Goal: Task Accomplishment & Management: Use online tool/utility

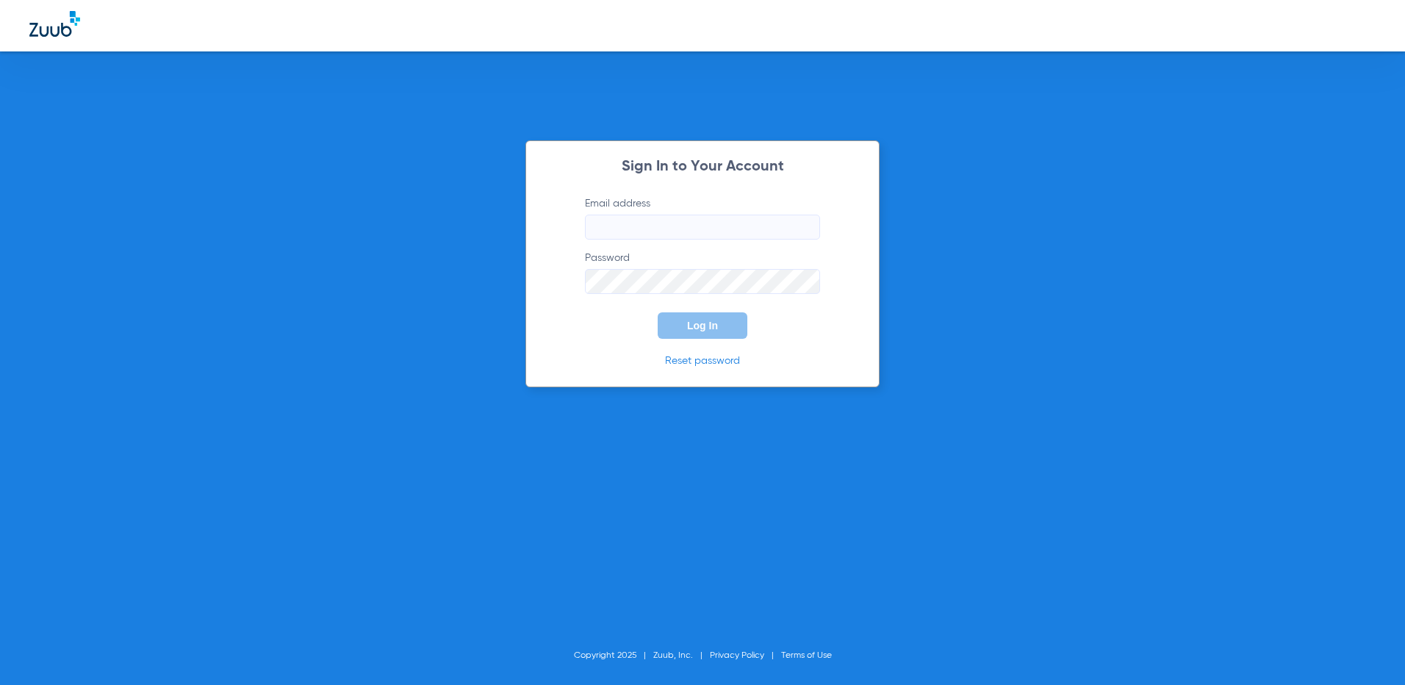
type input "derbyfd@allaboutkidsteeth.com"
click at [732, 341] on div "Sign In to Your Account Email address derbyfd@allaboutkidsteeth.com Password Lo…" at bounding box center [703, 263] width 354 height 247
click at [730, 330] on button "Log In" at bounding box center [703, 325] width 90 height 26
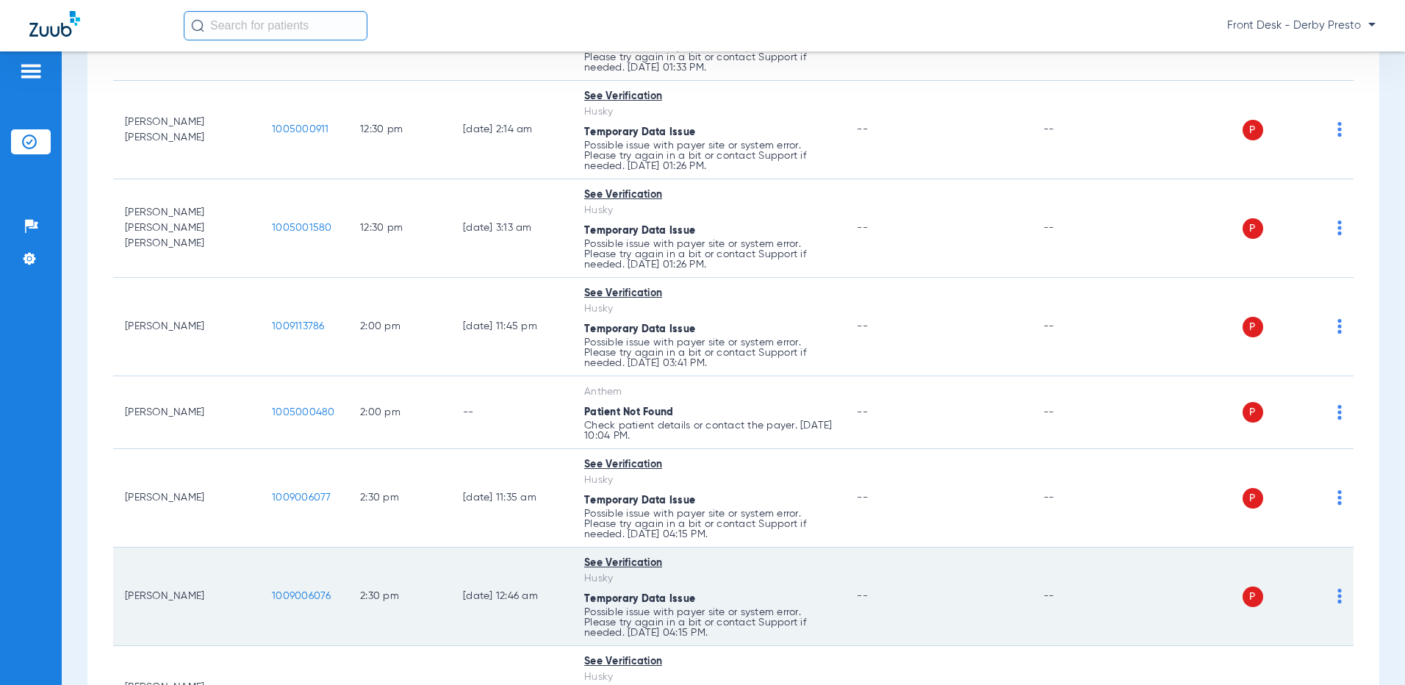
scroll to position [2428, 0]
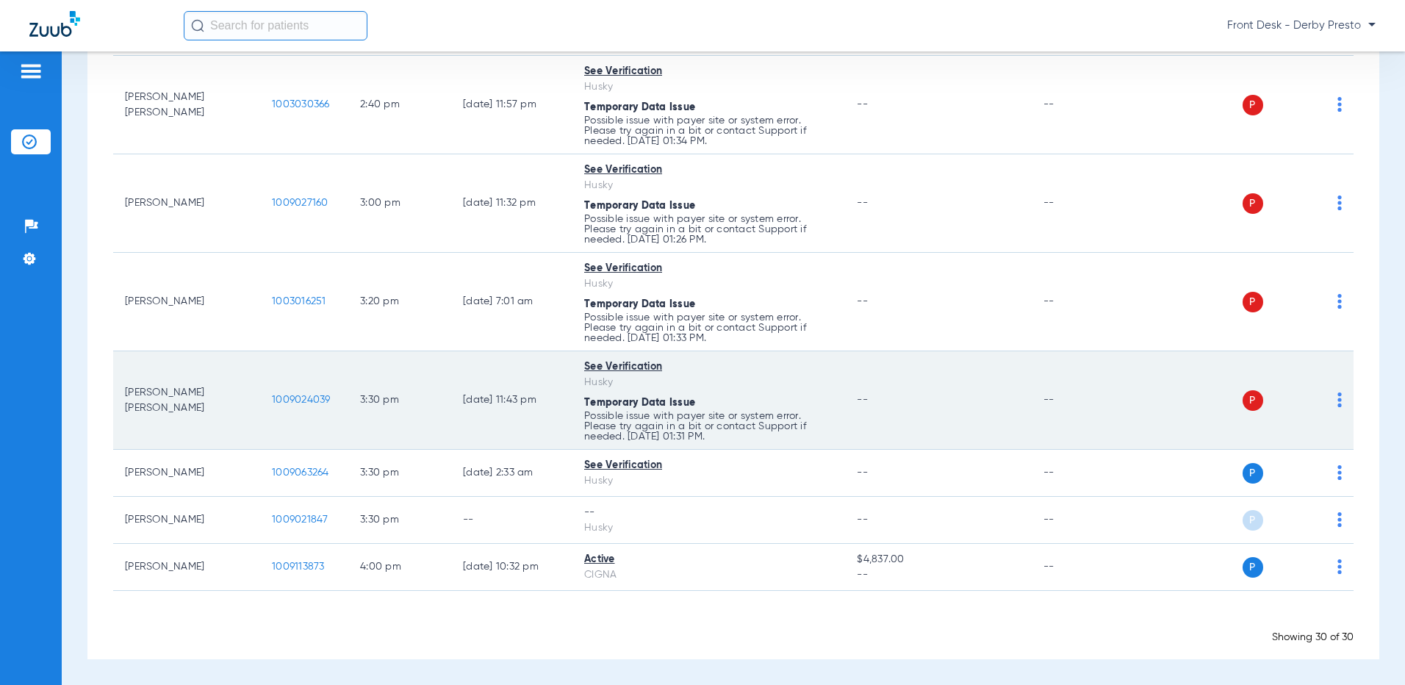
click at [1333, 404] on td "P S" at bounding box center [1242, 400] width 223 height 98
click at [1338, 395] on img at bounding box center [1340, 400] width 4 height 15
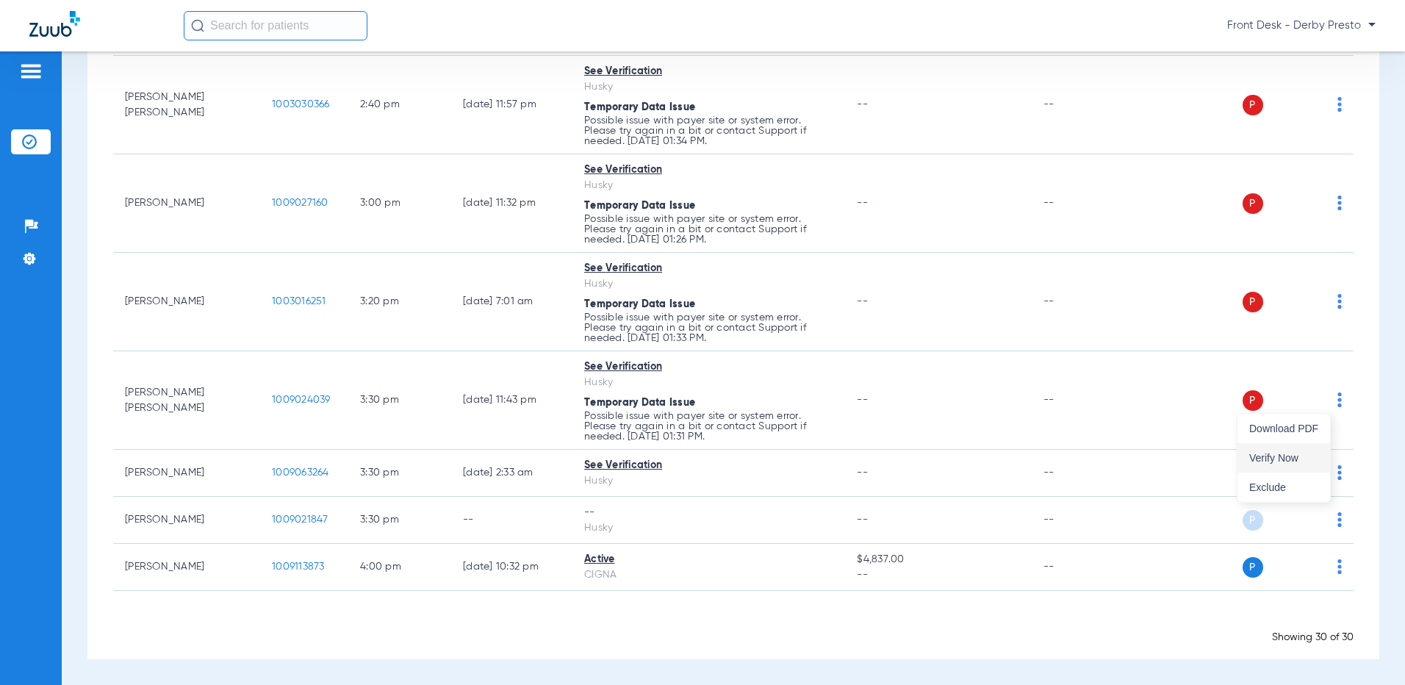
click at [1285, 448] on button "Verify Now" at bounding box center [1284, 457] width 93 height 29
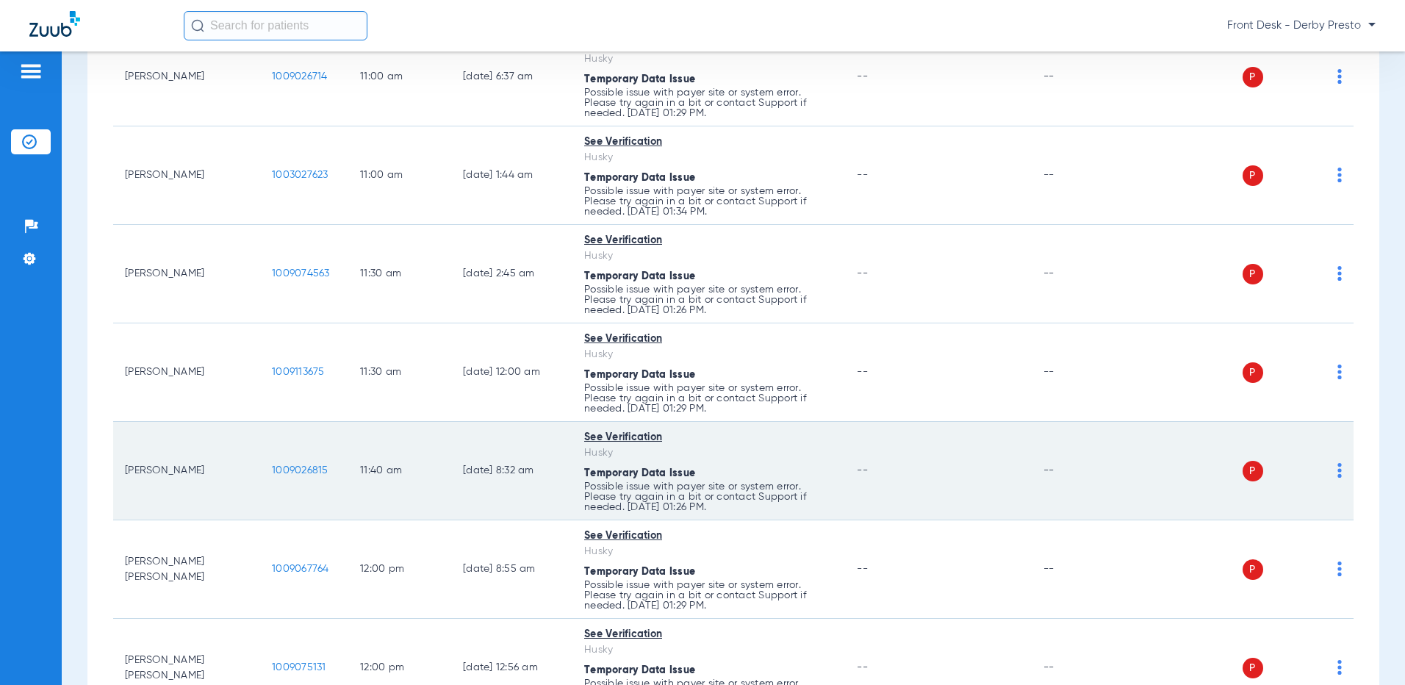
scroll to position [1544, 0]
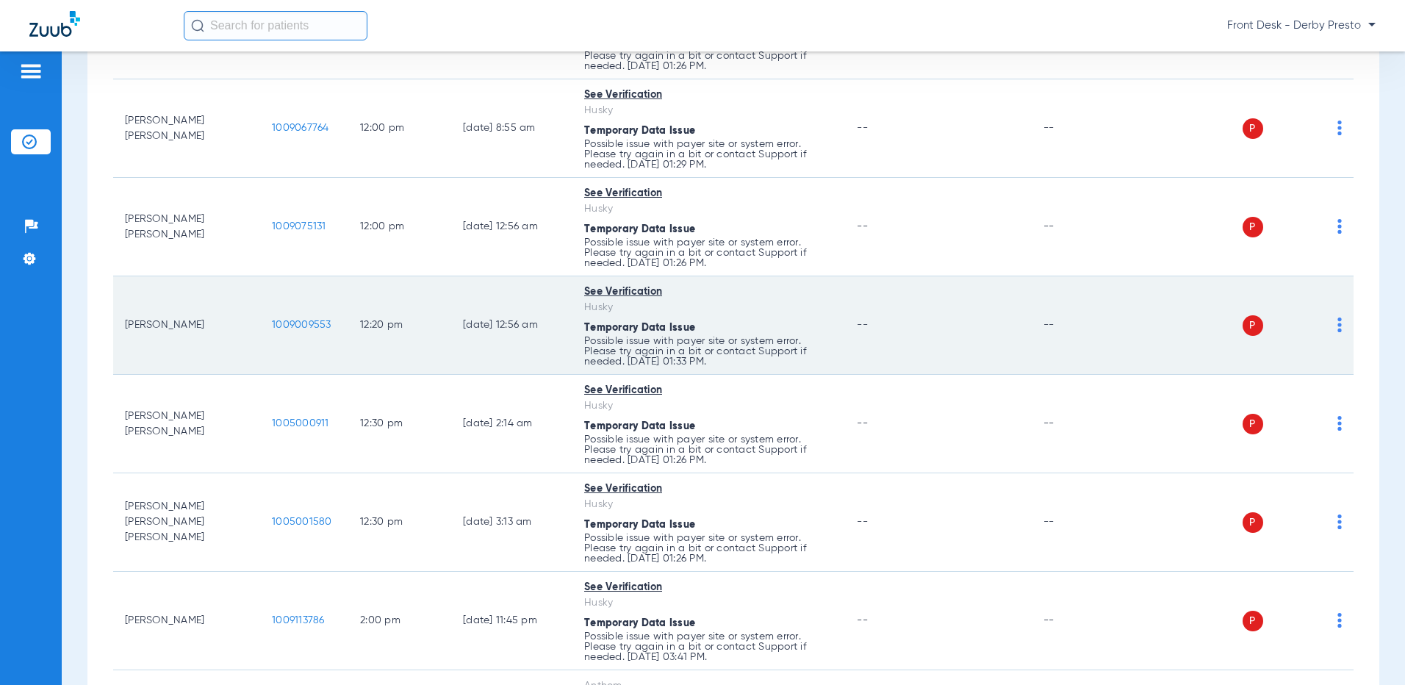
click at [1338, 320] on img at bounding box center [1340, 325] width 4 height 15
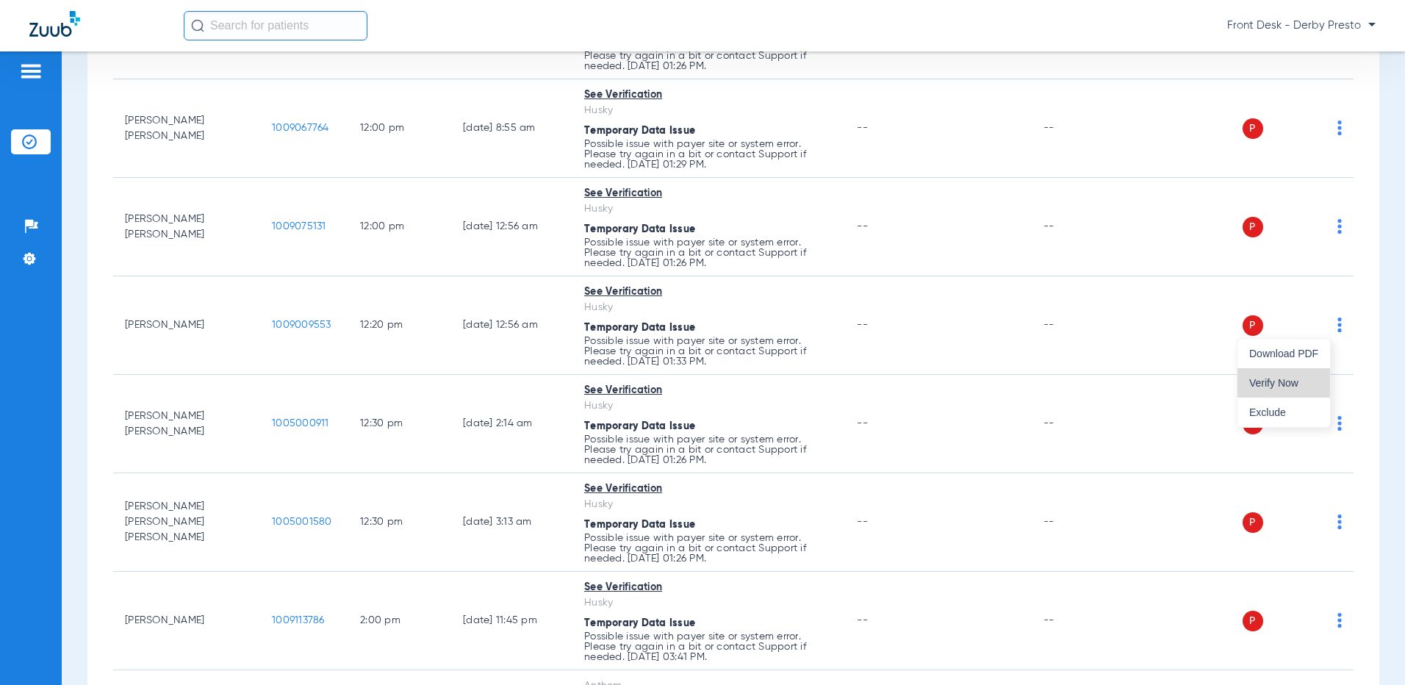
click at [1294, 381] on span "Verify Now" at bounding box center [1284, 383] width 69 height 10
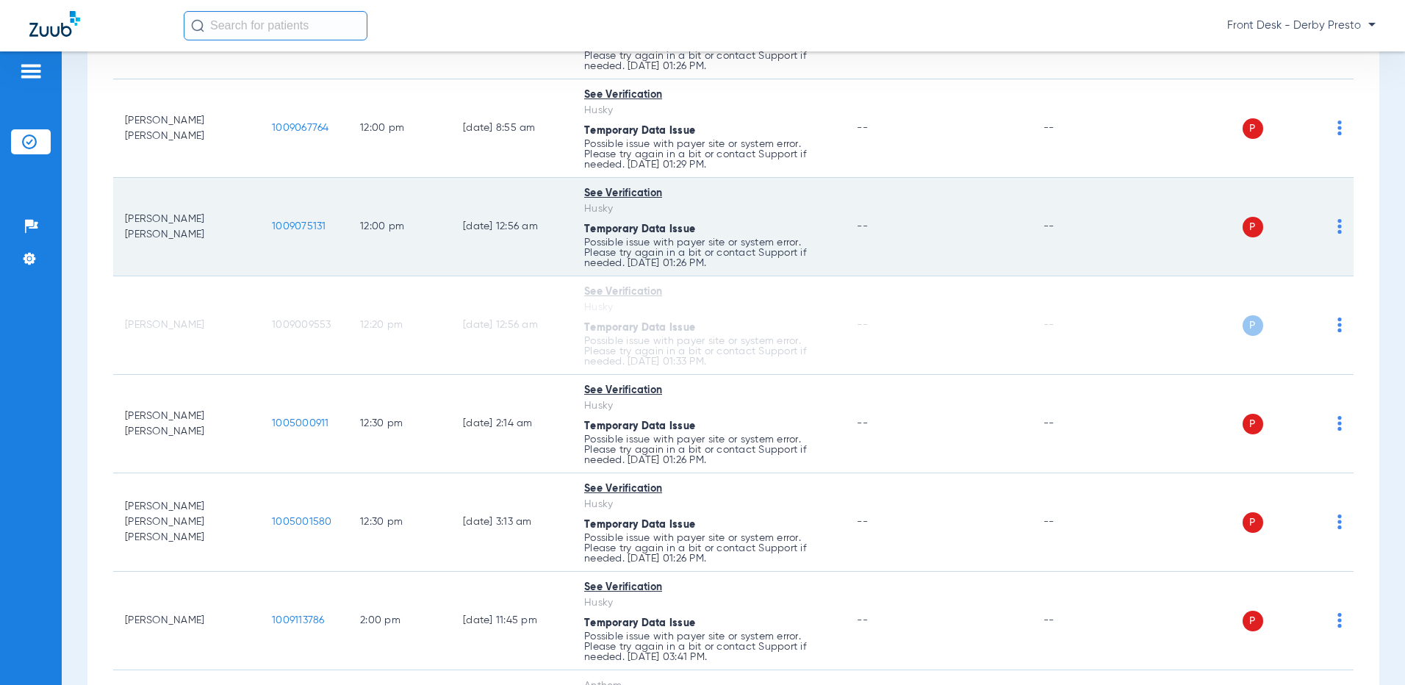
click at [1333, 234] on td "P S" at bounding box center [1242, 227] width 223 height 98
click at [1333, 226] on td "P S" at bounding box center [1242, 227] width 223 height 98
click at [1327, 217] on div "P S" at bounding box center [1236, 227] width 211 height 21
click at [1326, 223] on div "P S" at bounding box center [1236, 227] width 211 height 21
click at [1338, 232] on img at bounding box center [1340, 226] width 4 height 15
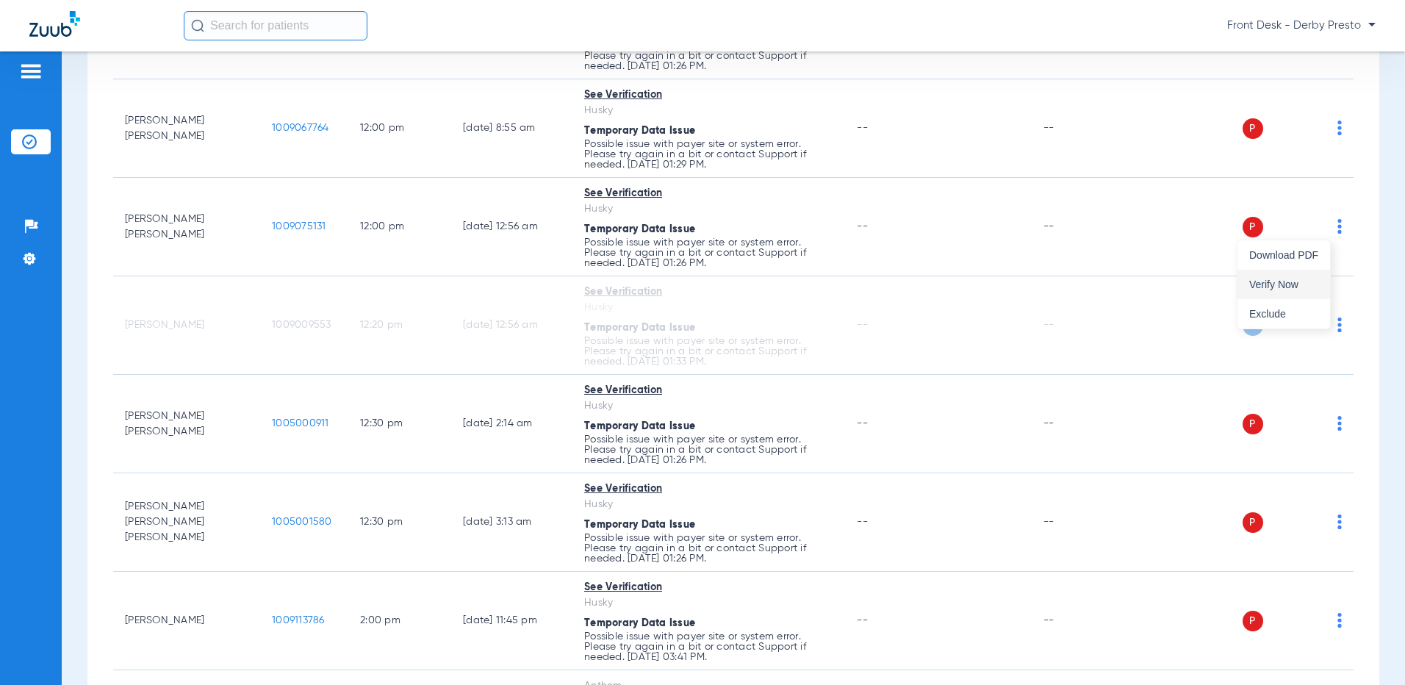
click at [1294, 288] on span "Verify Now" at bounding box center [1284, 284] width 69 height 10
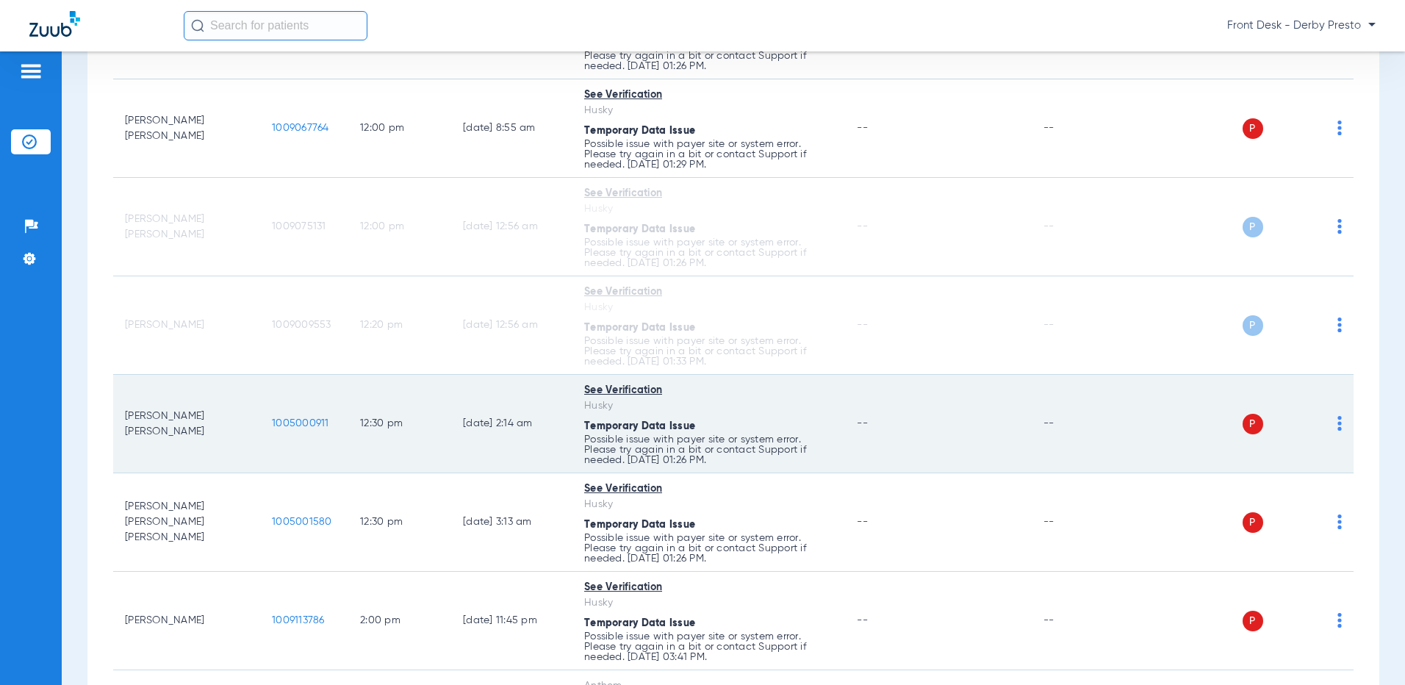
click at [1338, 426] on img at bounding box center [1340, 423] width 4 height 15
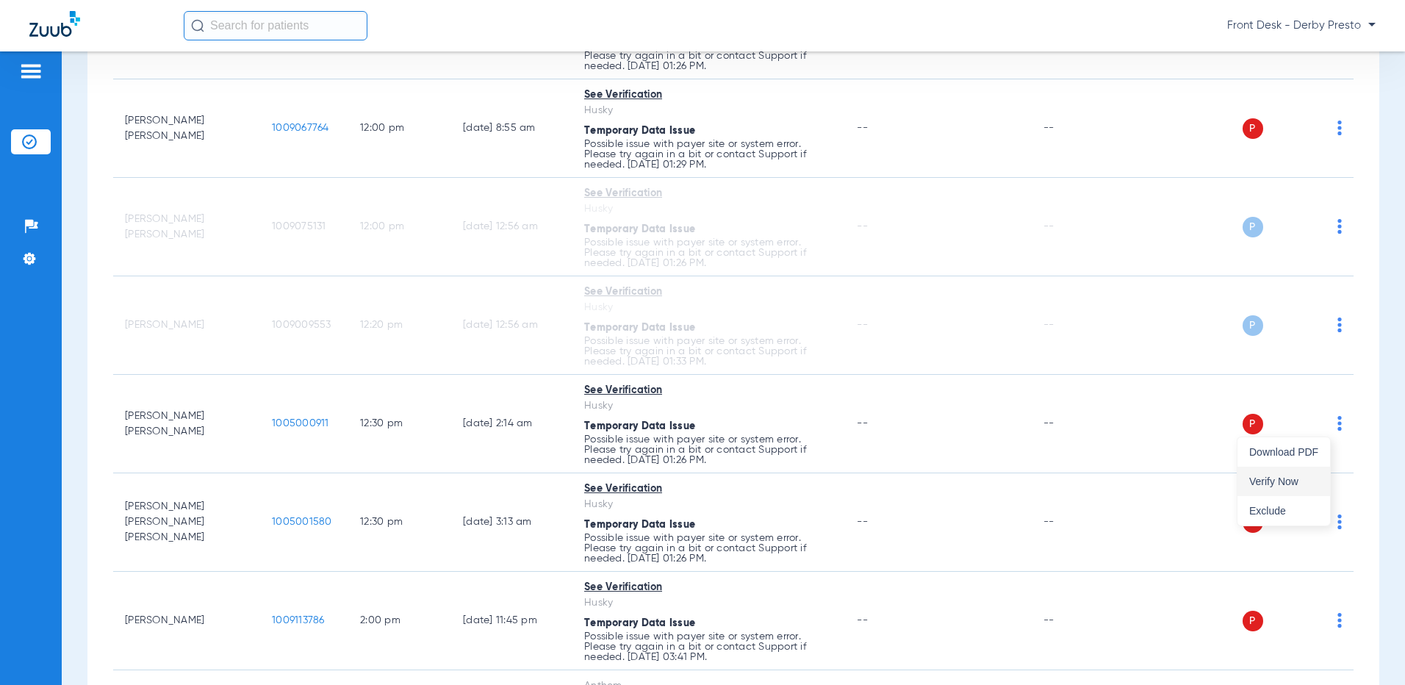
click at [1293, 470] on button "Verify Now" at bounding box center [1284, 481] width 93 height 29
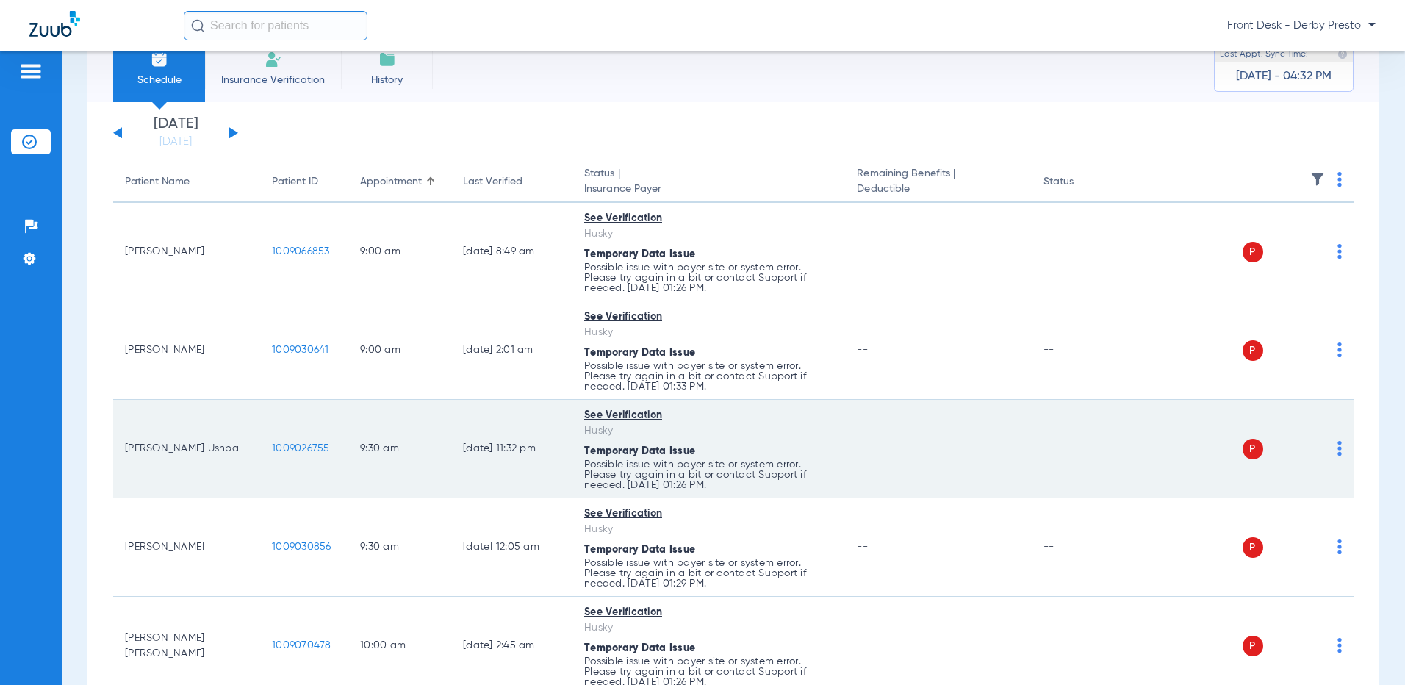
scroll to position [0, 0]
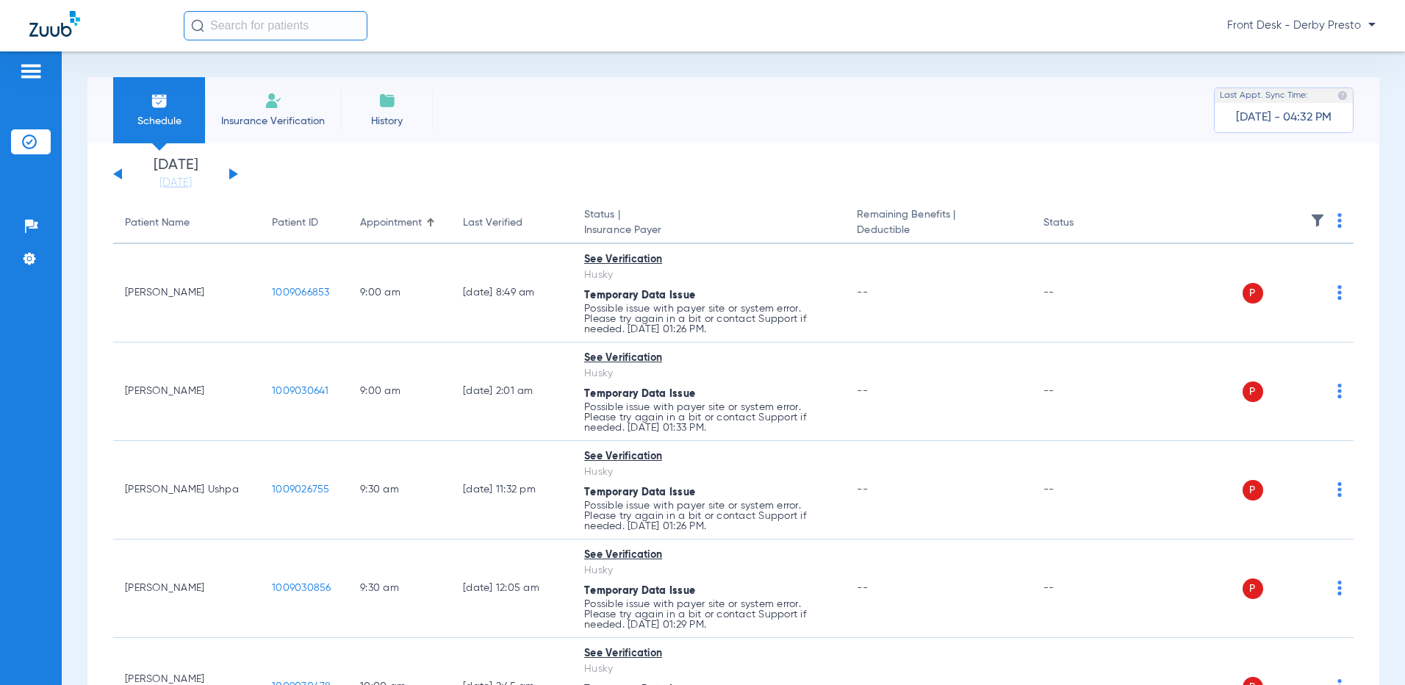
click at [230, 176] on button at bounding box center [233, 173] width 9 height 11
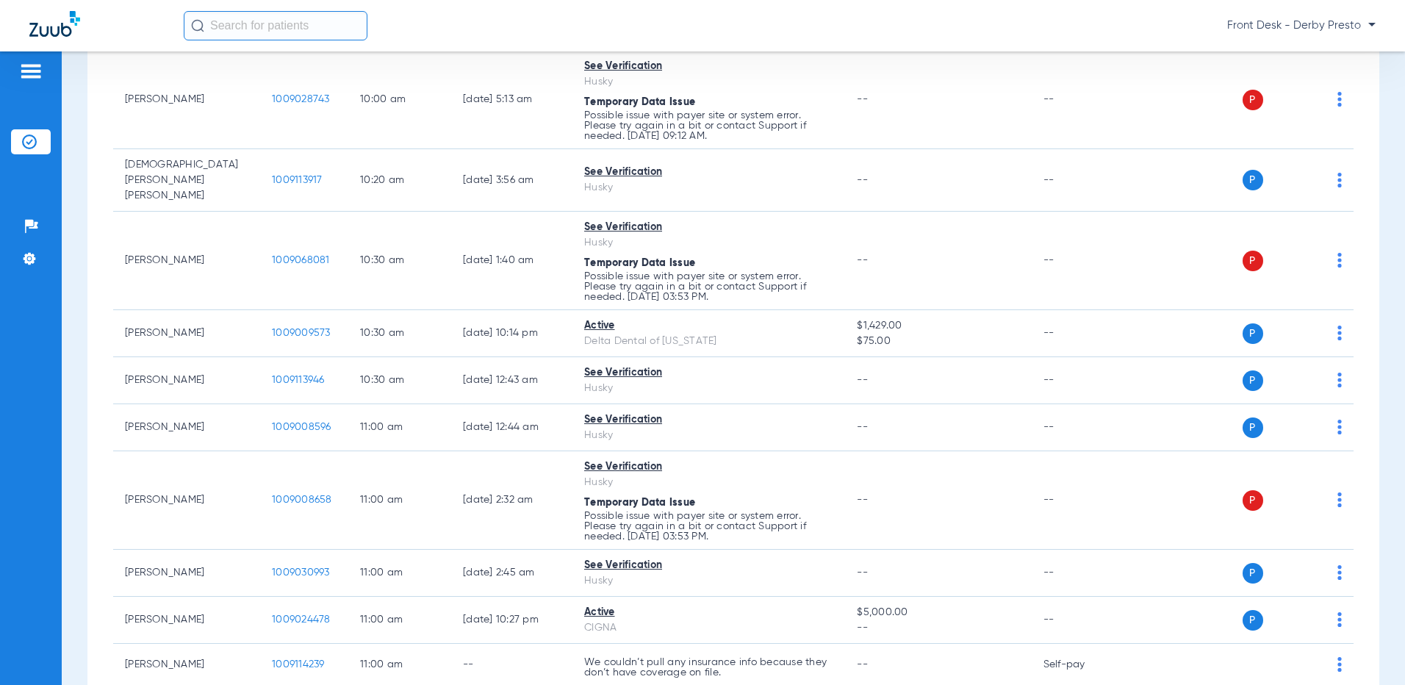
scroll to position [1103, 0]
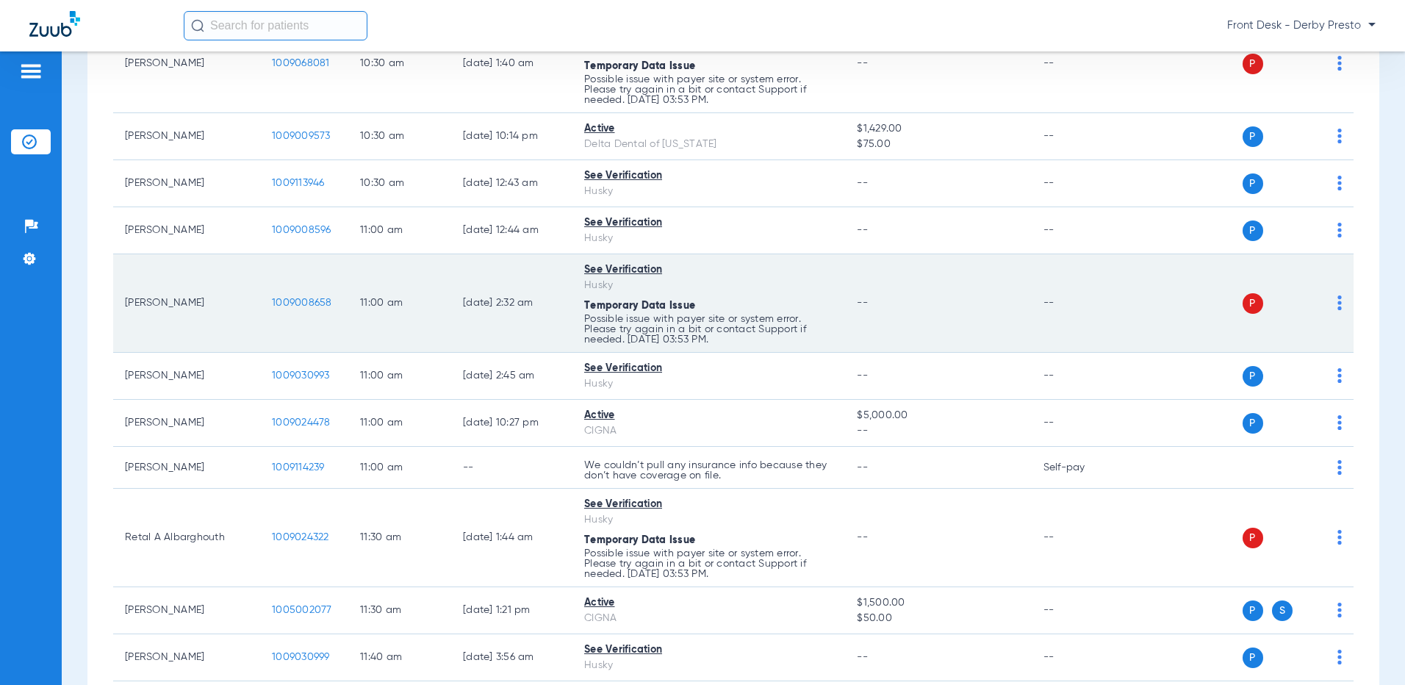
click at [1324, 269] on td "P S" at bounding box center [1242, 303] width 223 height 98
click at [1338, 295] on img at bounding box center [1340, 302] width 4 height 15
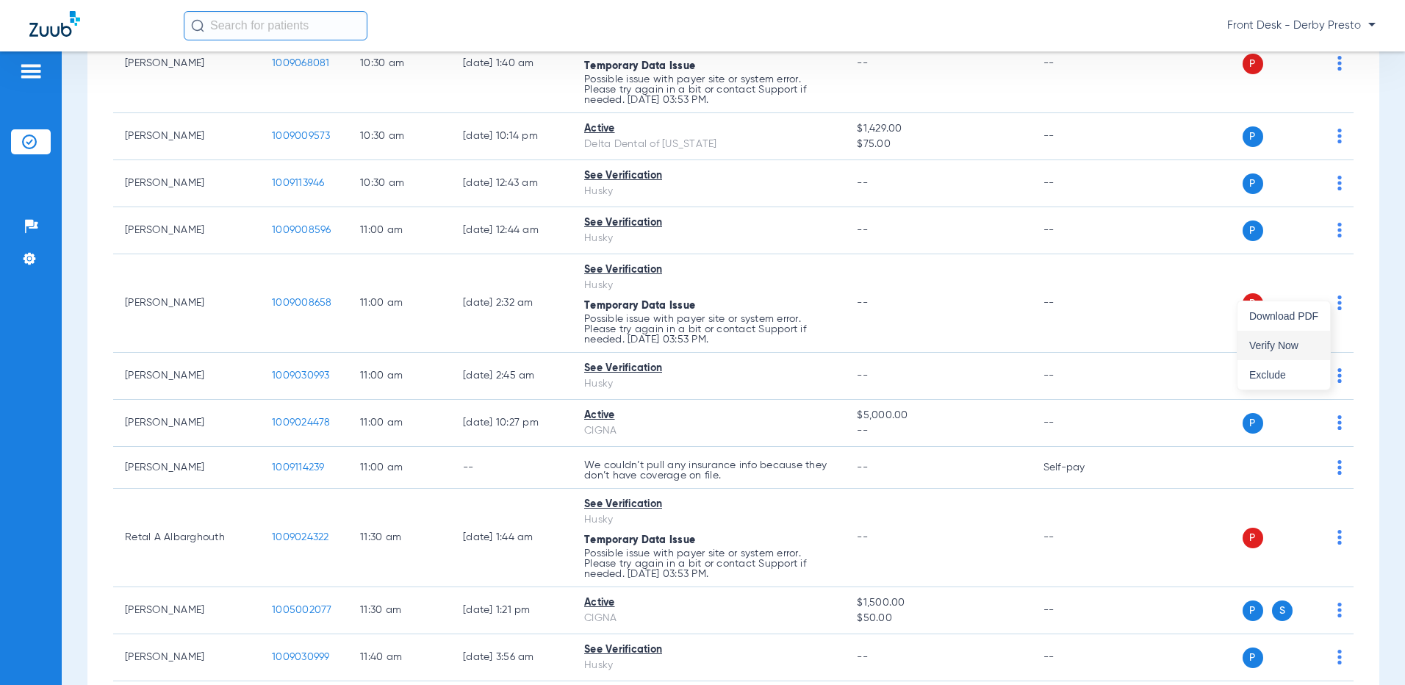
click at [1299, 340] on span "Verify Now" at bounding box center [1284, 345] width 69 height 10
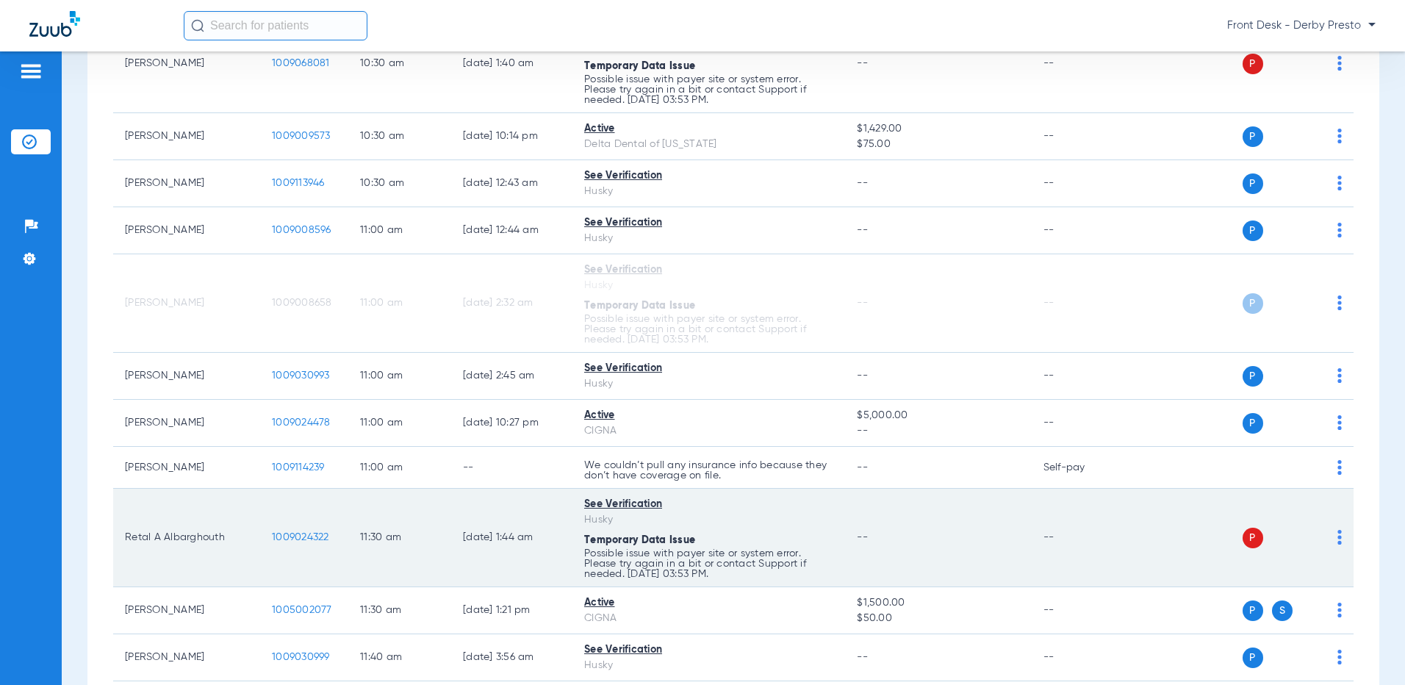
drag, startPoint x: 1331, startPoint y: 530, endPoint x: 1331, endPoint y: 520, distance: 10.3
click at [1331, 529] on td "P S" at bounding box center [1242, 538] width 223 height 98
click at [1338, 530] on img at bounding box center [1340, 537] width 4 height 15
click at [1300, 576] on span "Verify Now" at bounding box center [1284, 580] width 69 height 10
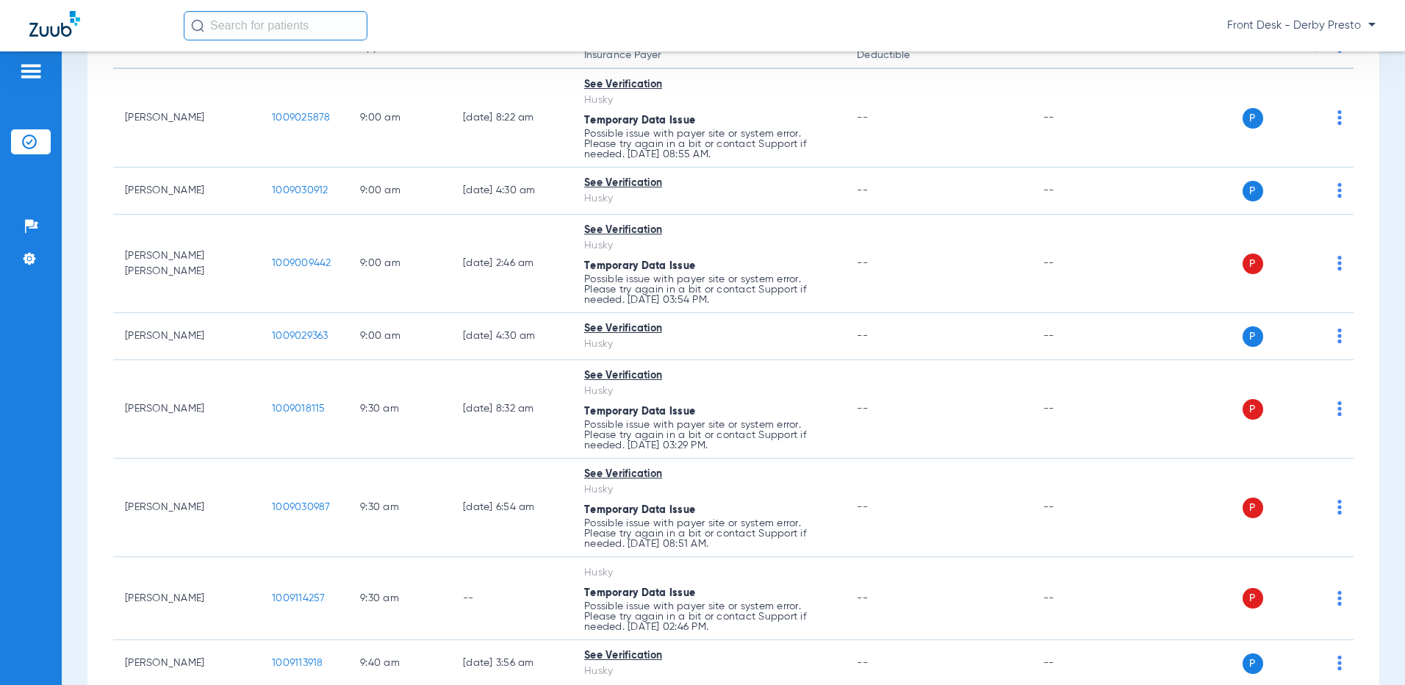
scroll to position [221, 0]
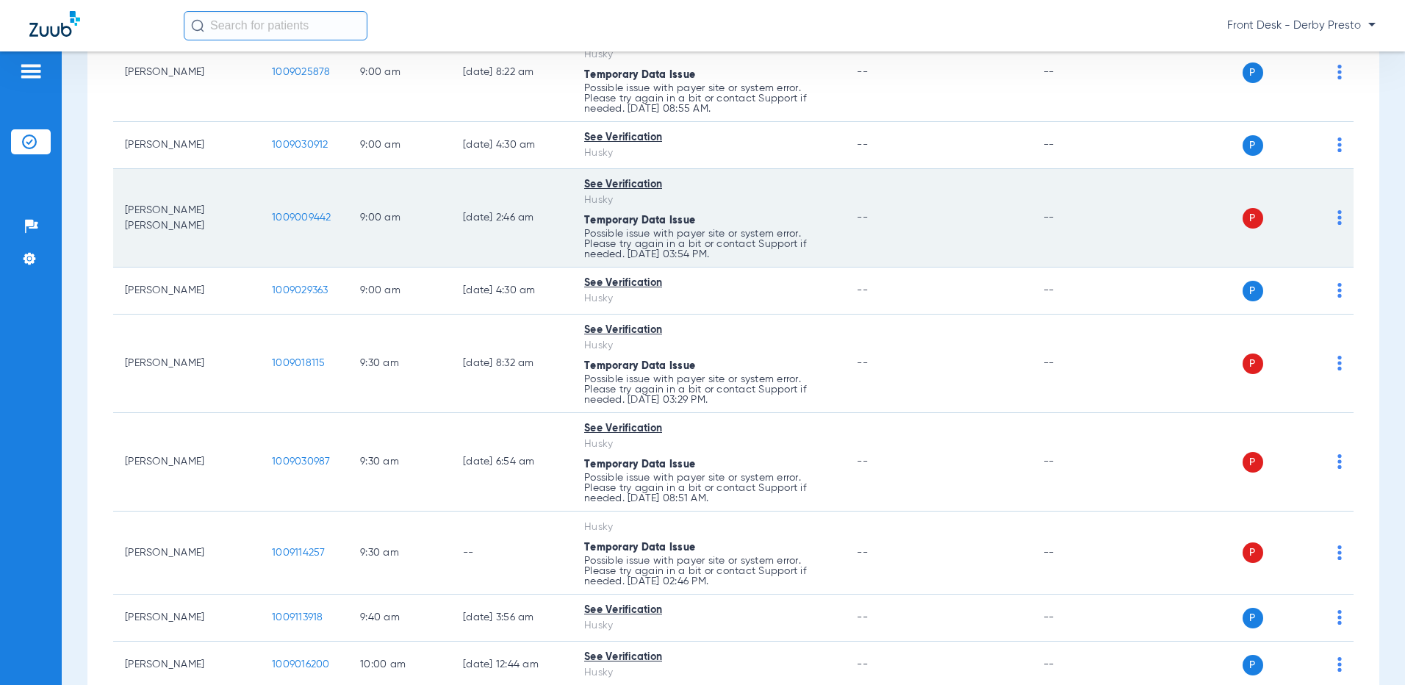
click at [1338, 214] on img at bounding box center [1340, 217] width 4 height 15
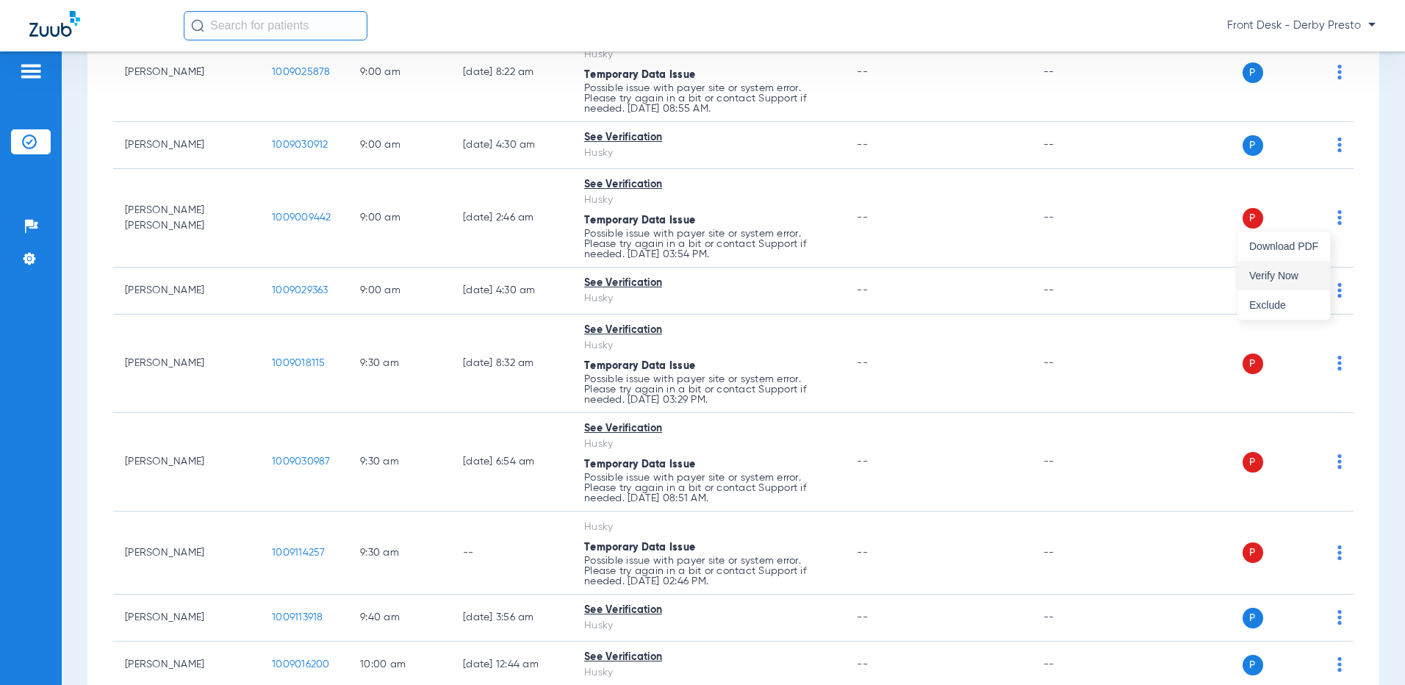
click at [1286, 277] on span "Verify Now" at bounding box center [1284, 275] width 69 height 10
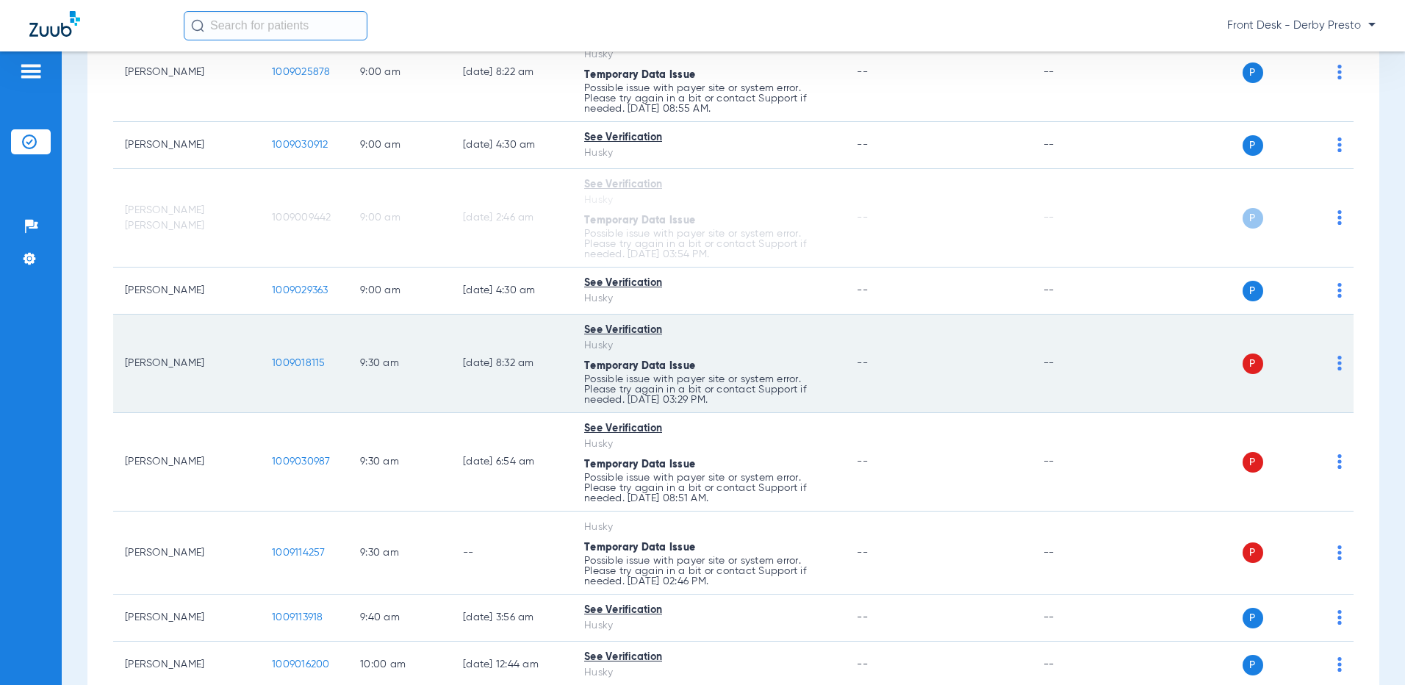
click at [1338, 365] on img at bounding box center [1340, 363] width 4 height 15
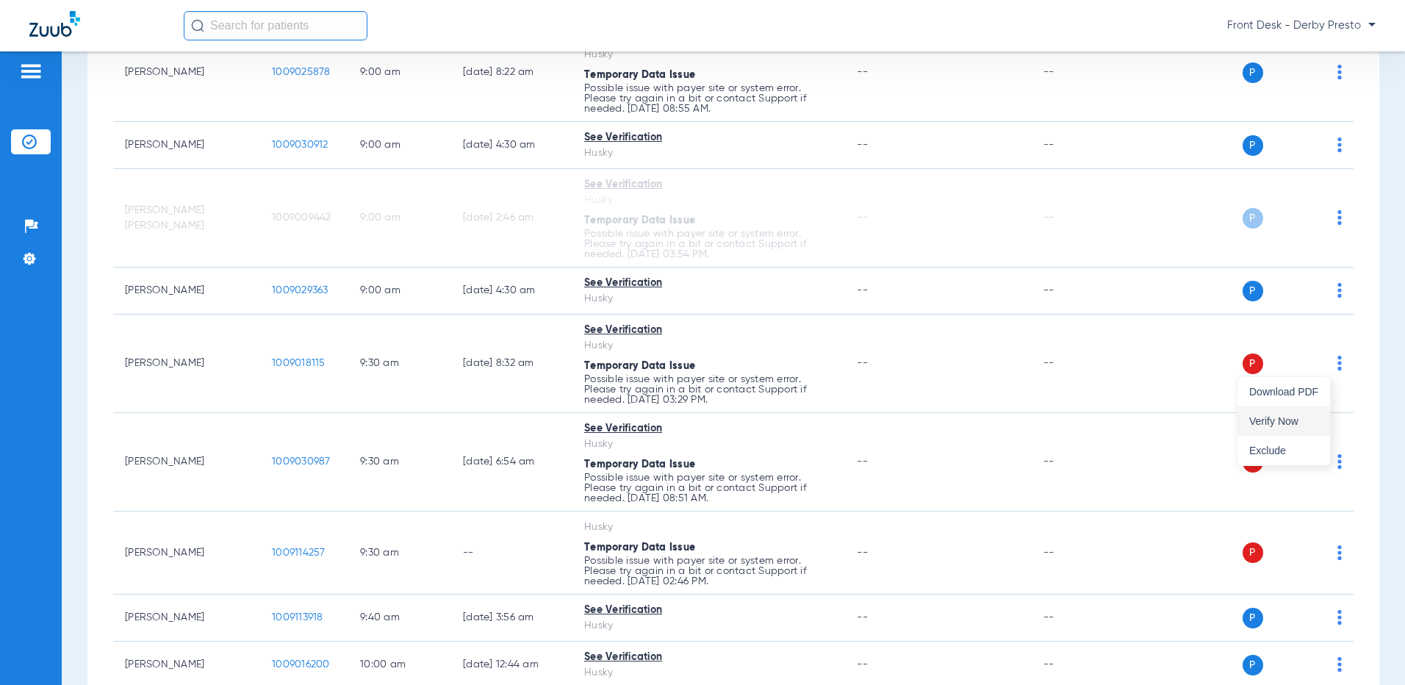
click at [1301, 422] on span "Verify Now" at bounding box center [1284, 421] width 69 height 10
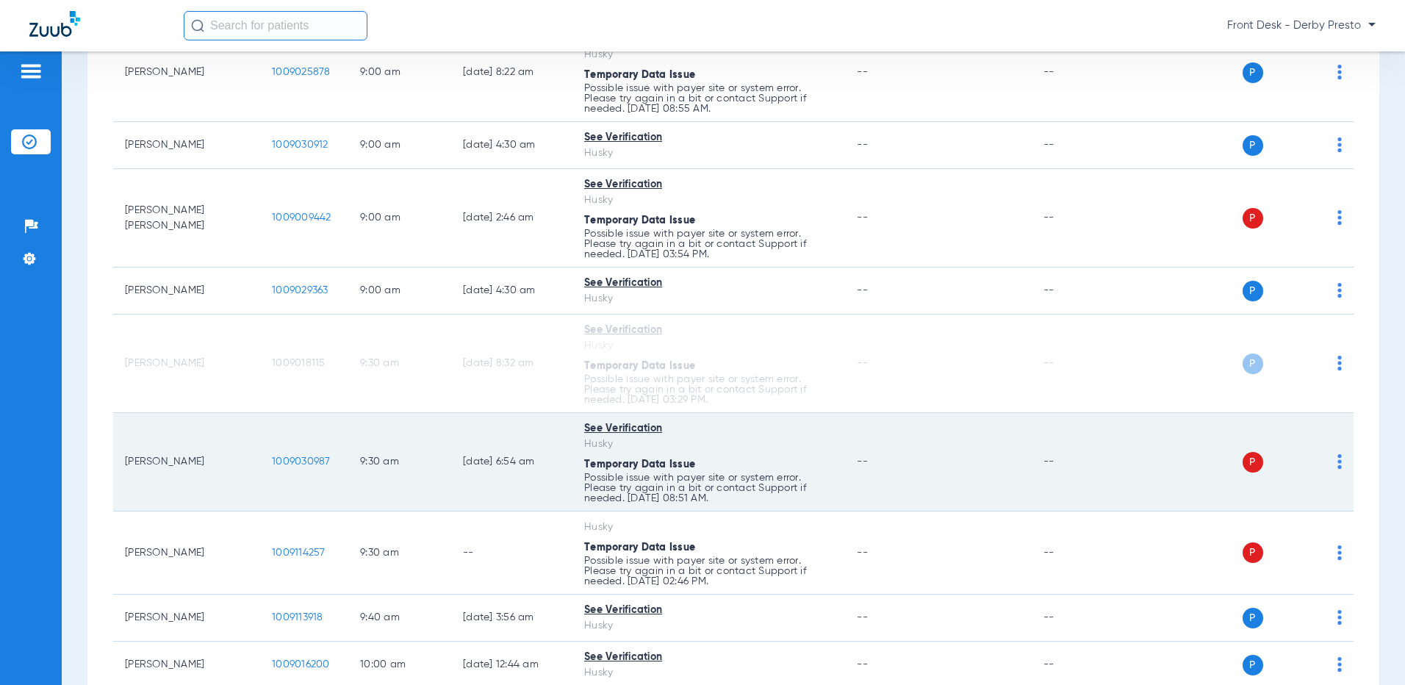
click at [1324, 456] on div "P S" at bounding box center [1236, 462] width 211 height 21
click at [1325, 458] on div "P S" at bounding box center [1236, 462] width 211 height 21
click at [1338, 462] on img at bounding box center [1340, 461] width 4 height 15
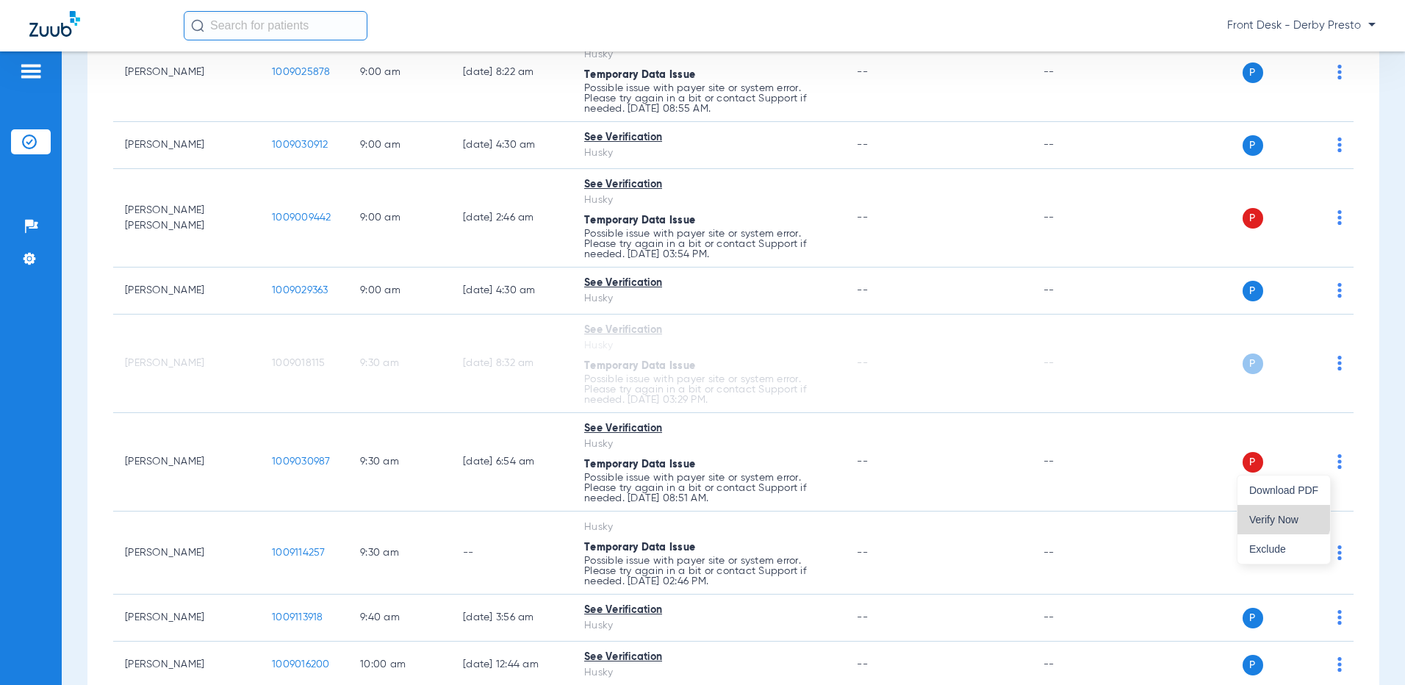
click at [1283, 515] on span "Verify Now" at bounding box center [1284, 520] width 69 height 10
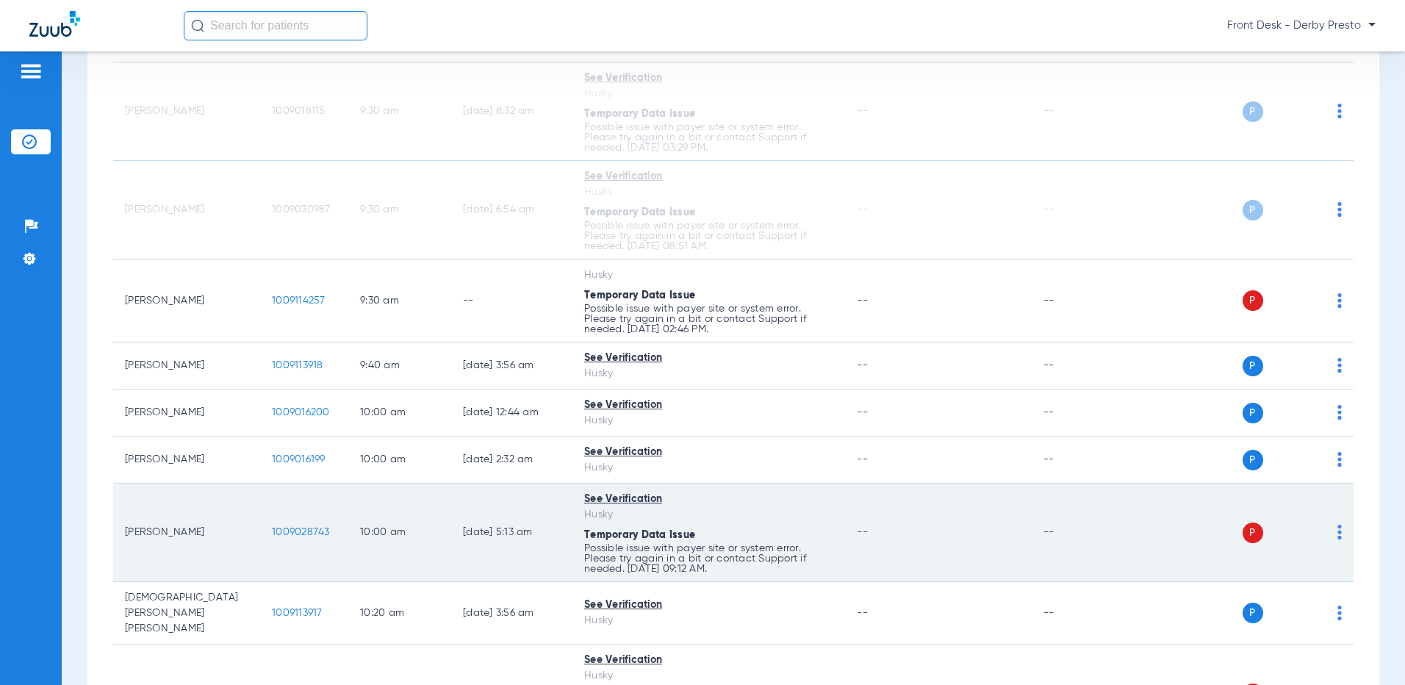
scroll to position [515, 0]
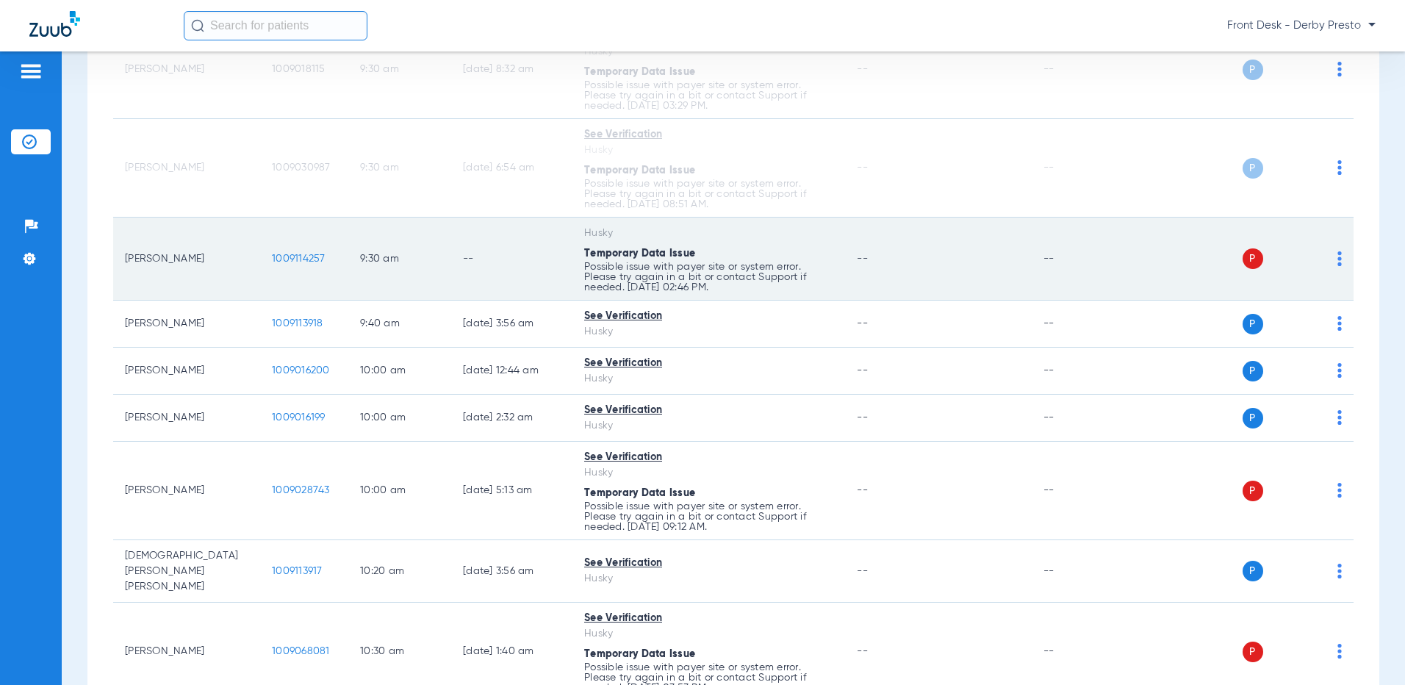
click at [1338, 252] on img at bounding box center [1340, 258] width 4 height 15
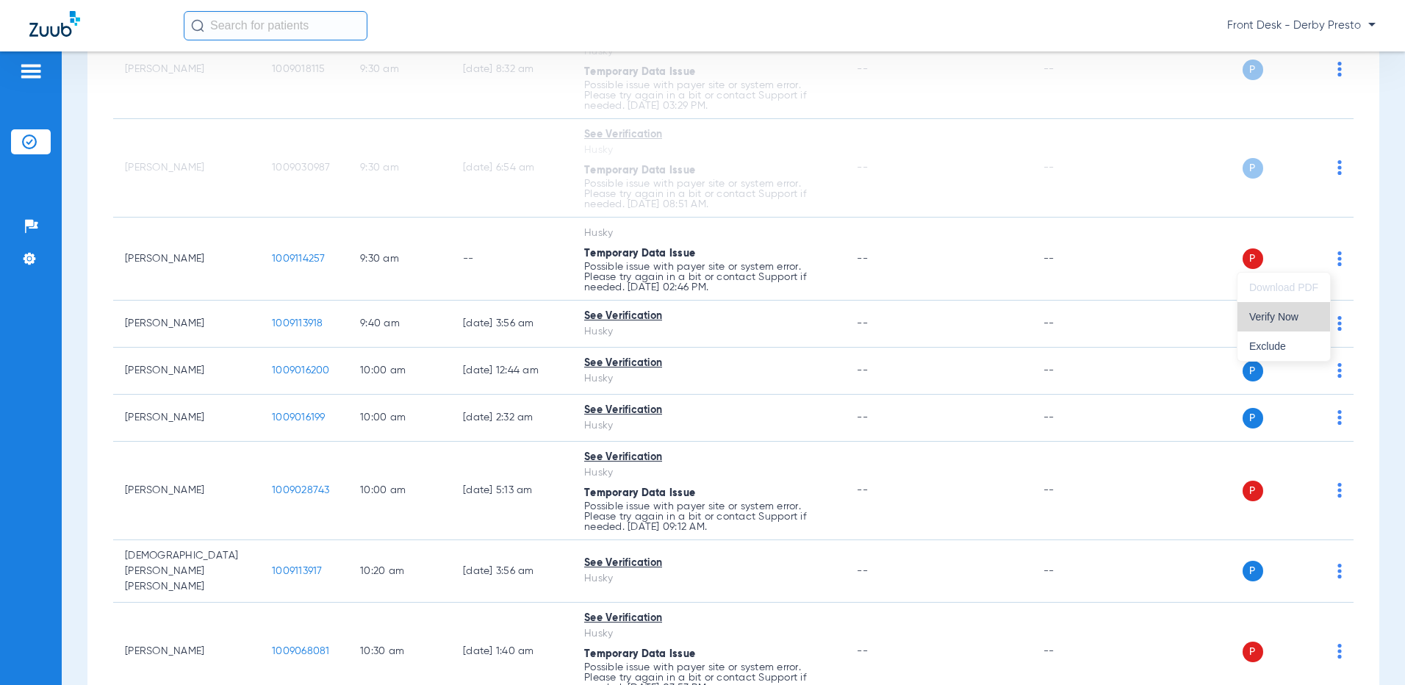
click at [1311, 312] on span "Verify Now" at bounding box center [1284, 317] width 69 height 10
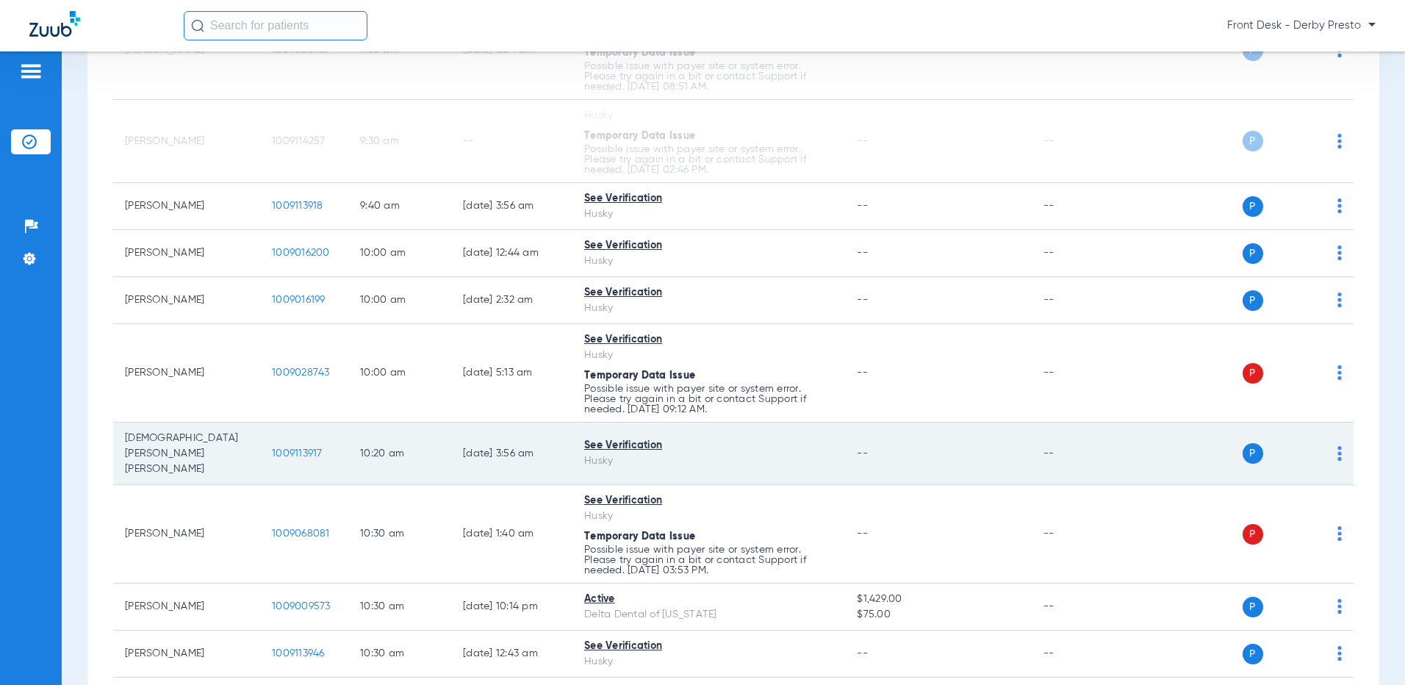
scroll to position [735, 0]
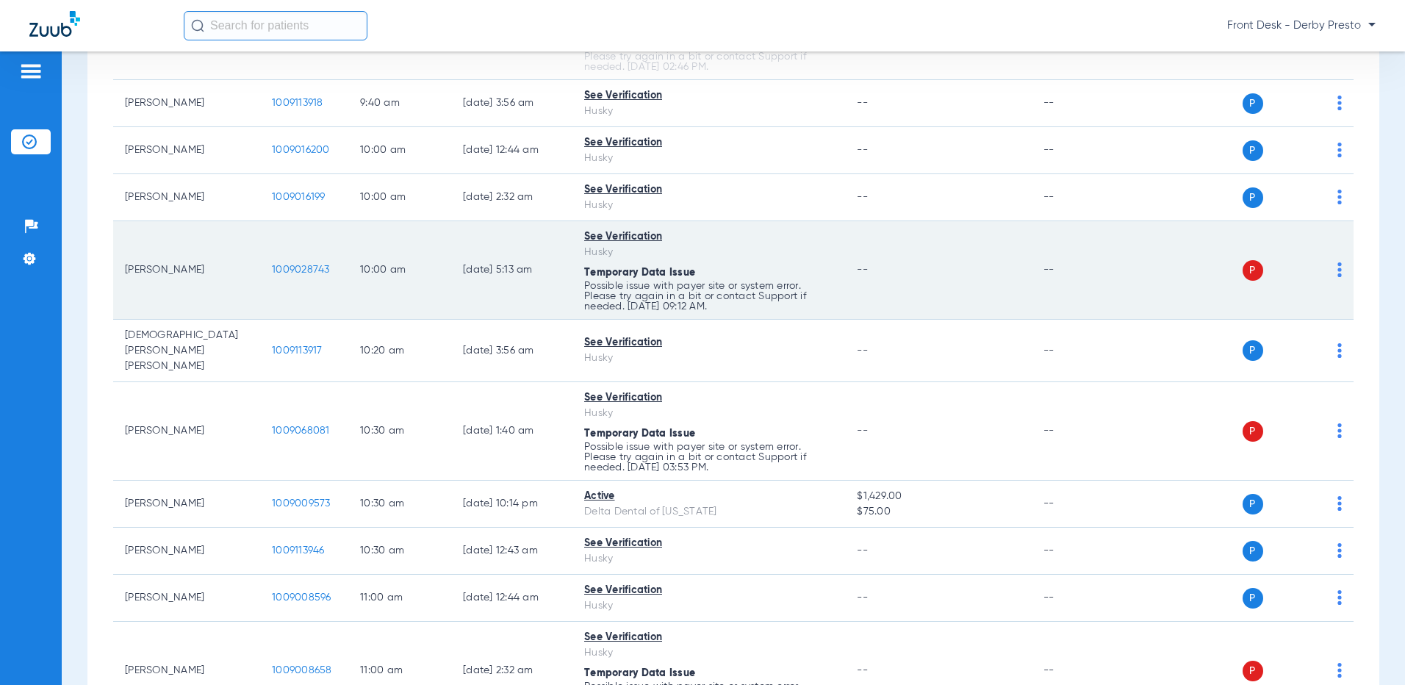
click at [1338, 268] on img at bounding box center [1340, 269] width 4 height 15
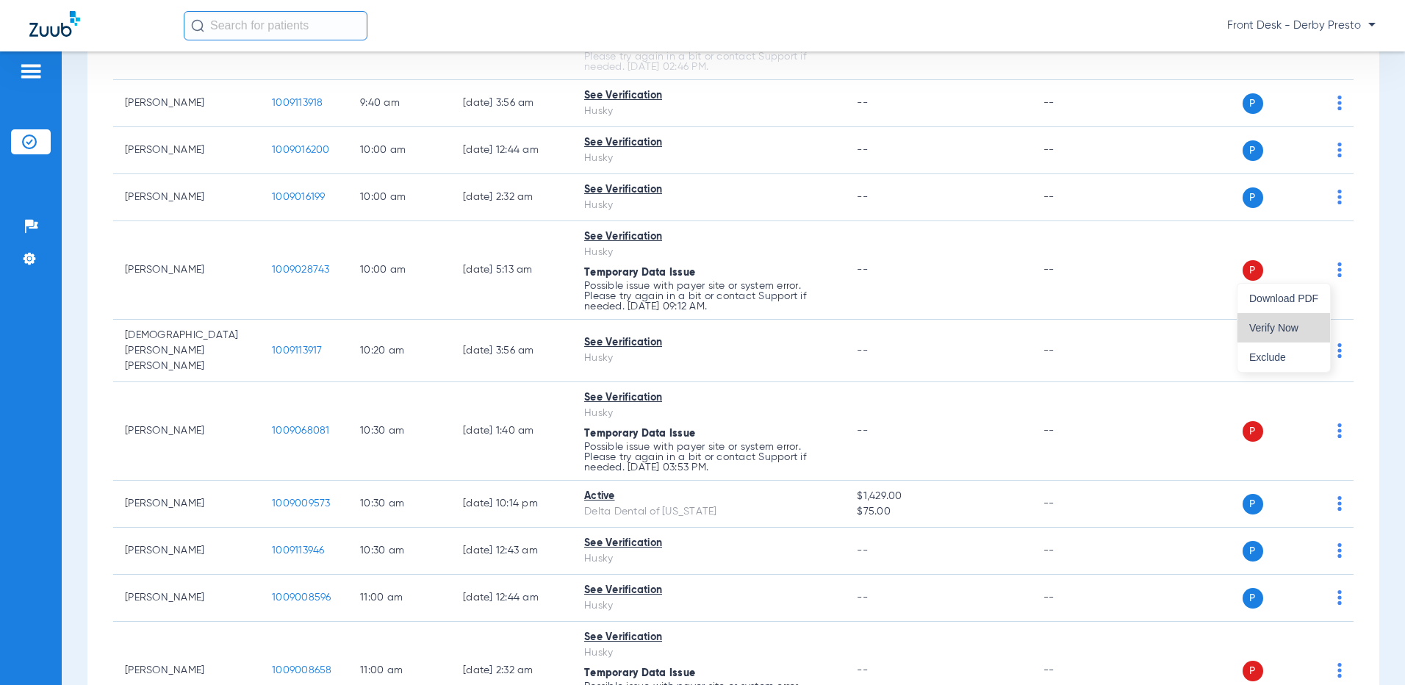
click at [1306, 322] on button "Verify Now" at bounding box center [1284, 327] width 93 height 29
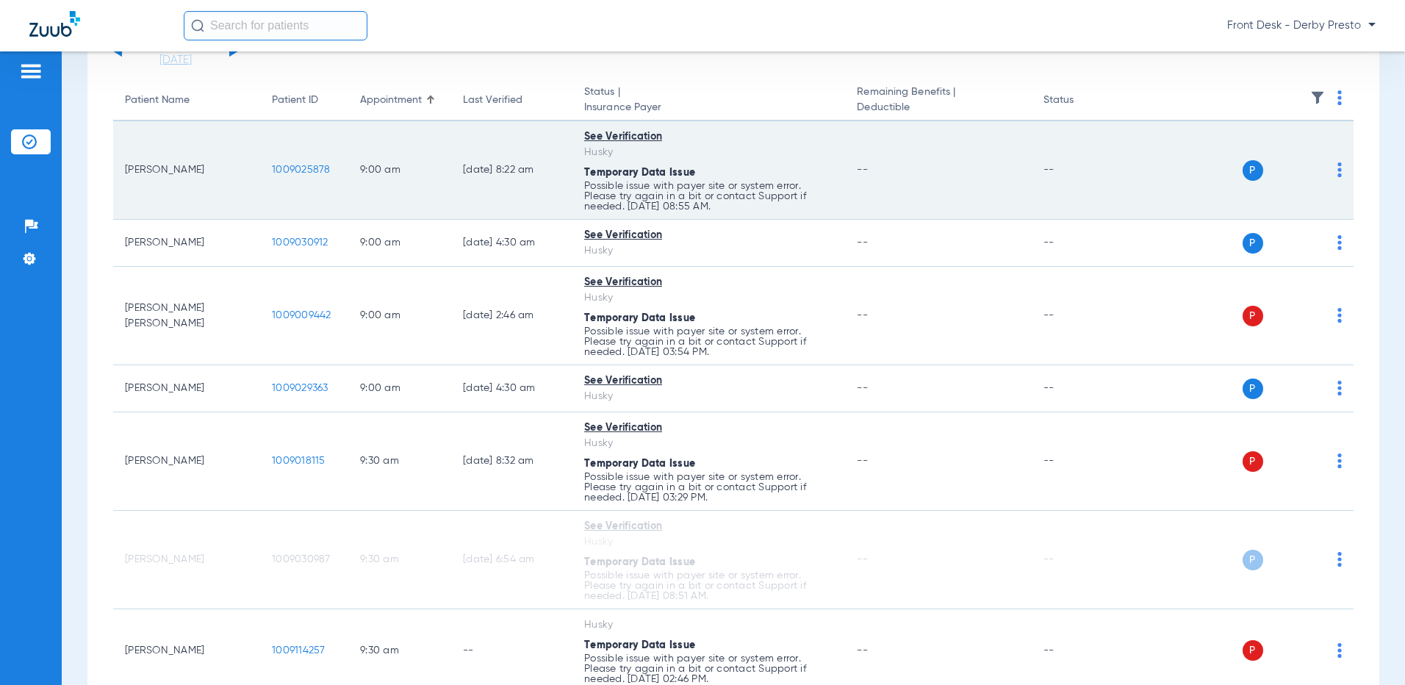
scroll to position [0, 0]
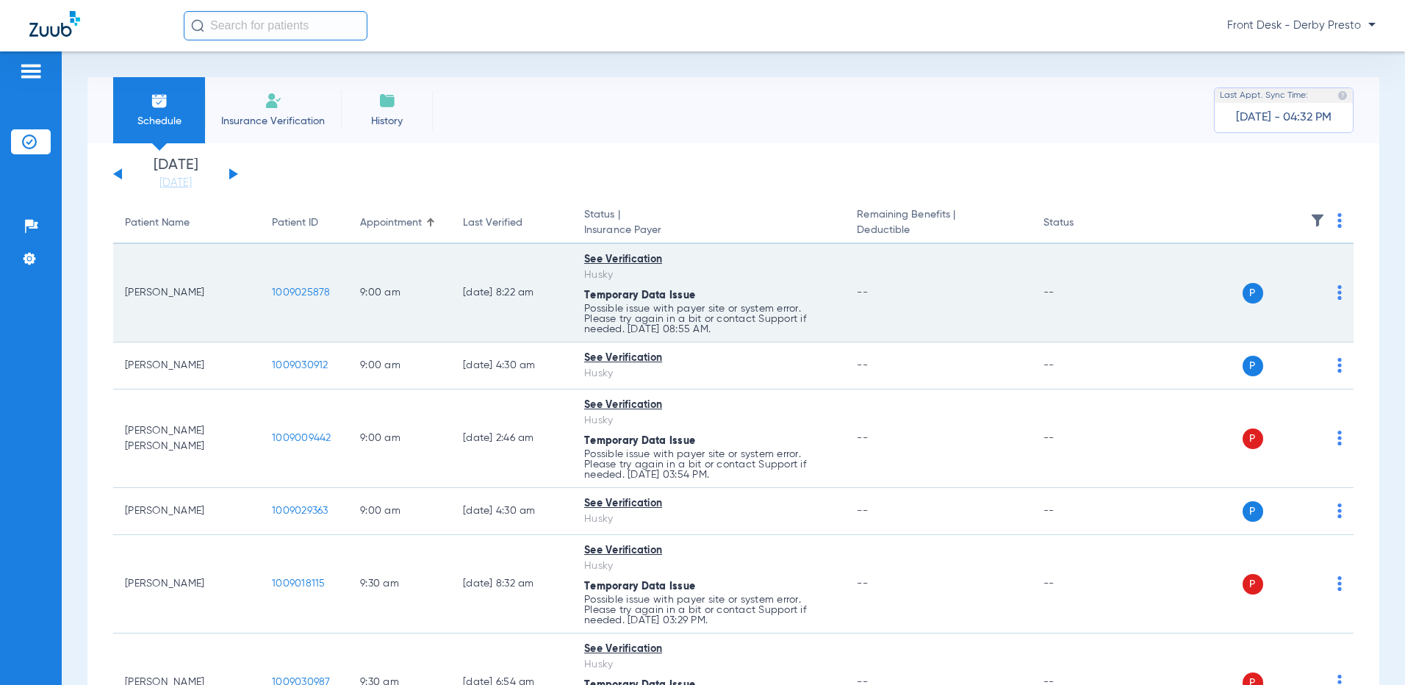
click at [1338, 290] on img at bounding box center [1340, 292] width 4 height 15
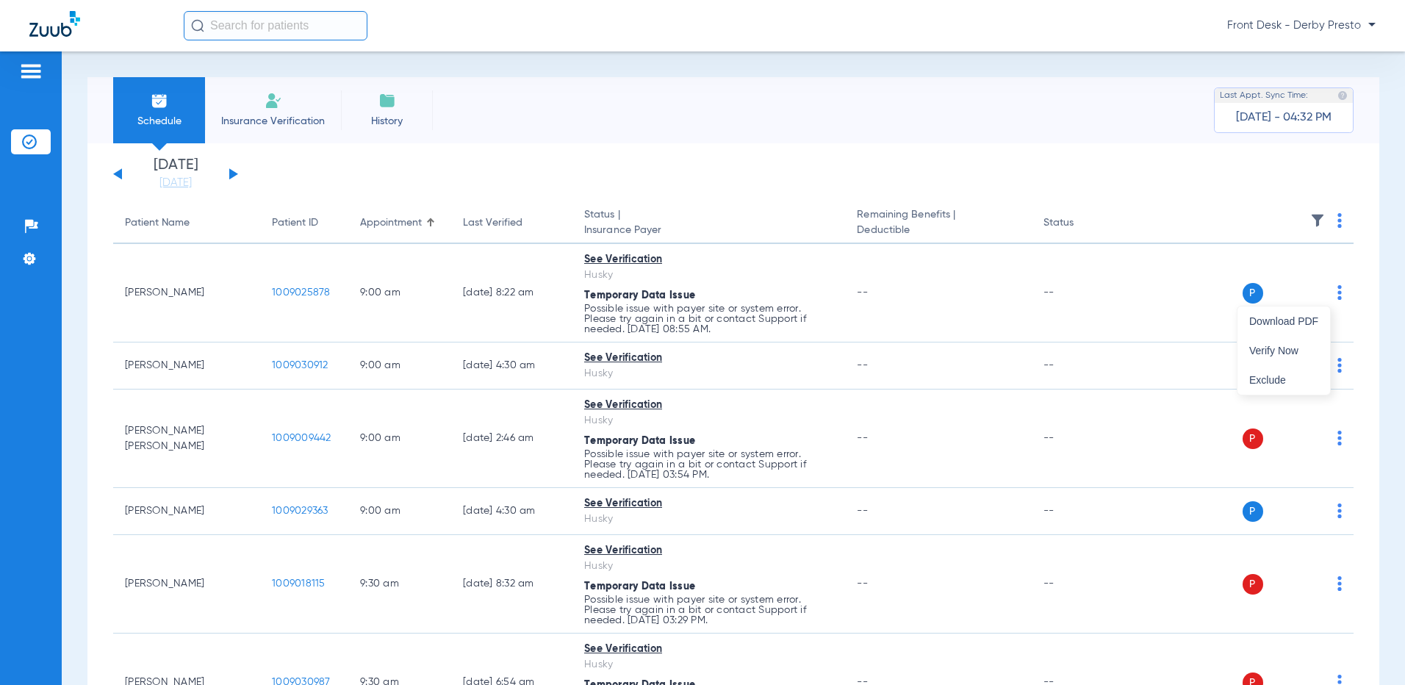
click at [1329, 290] on div at bounding box center [702, 342] width 1405 height 685
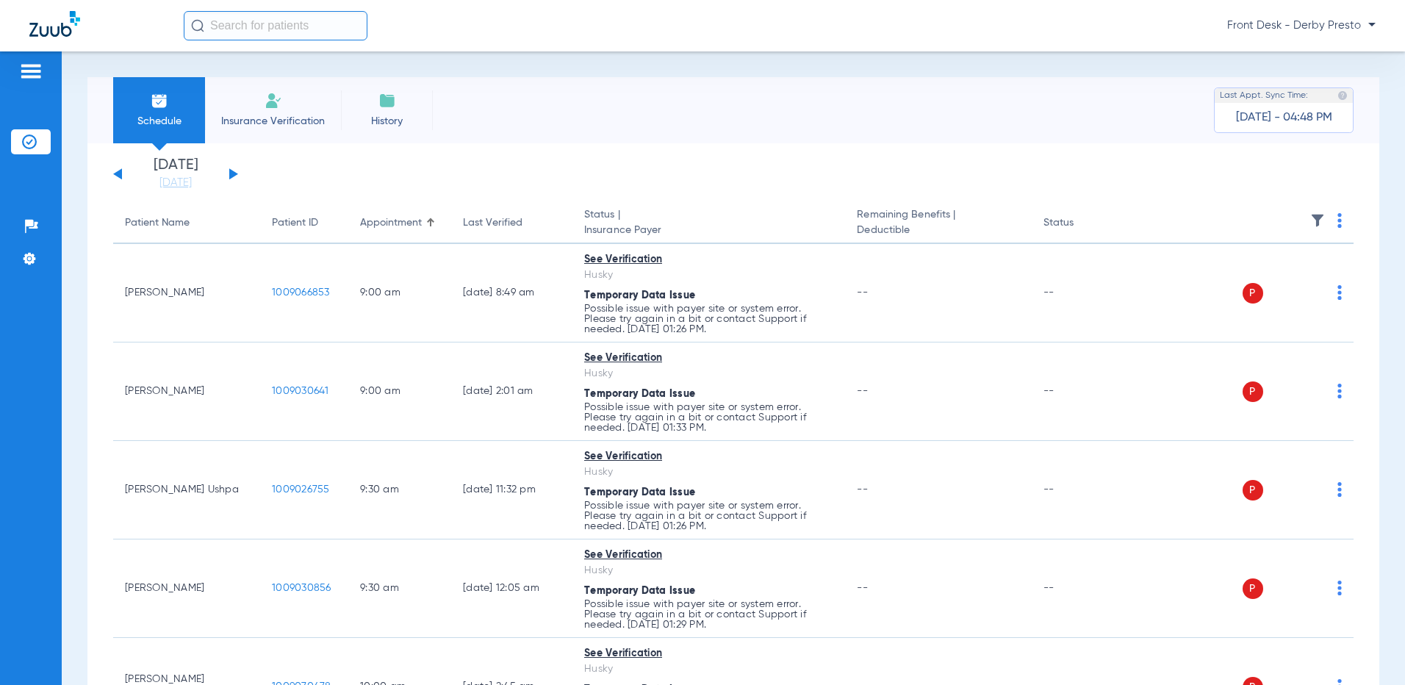
click at [227, 169] on div "[DATE] [DATE] [DATE] [DATE] [DATE] [DATE] [DATE] [DATE] [DATE] [DATE] [DATE] [D…" at bounding box center [175, 174] width 125 height 32
click at [230, 173] on button at bounding box center [233, 173] width 9 height 11
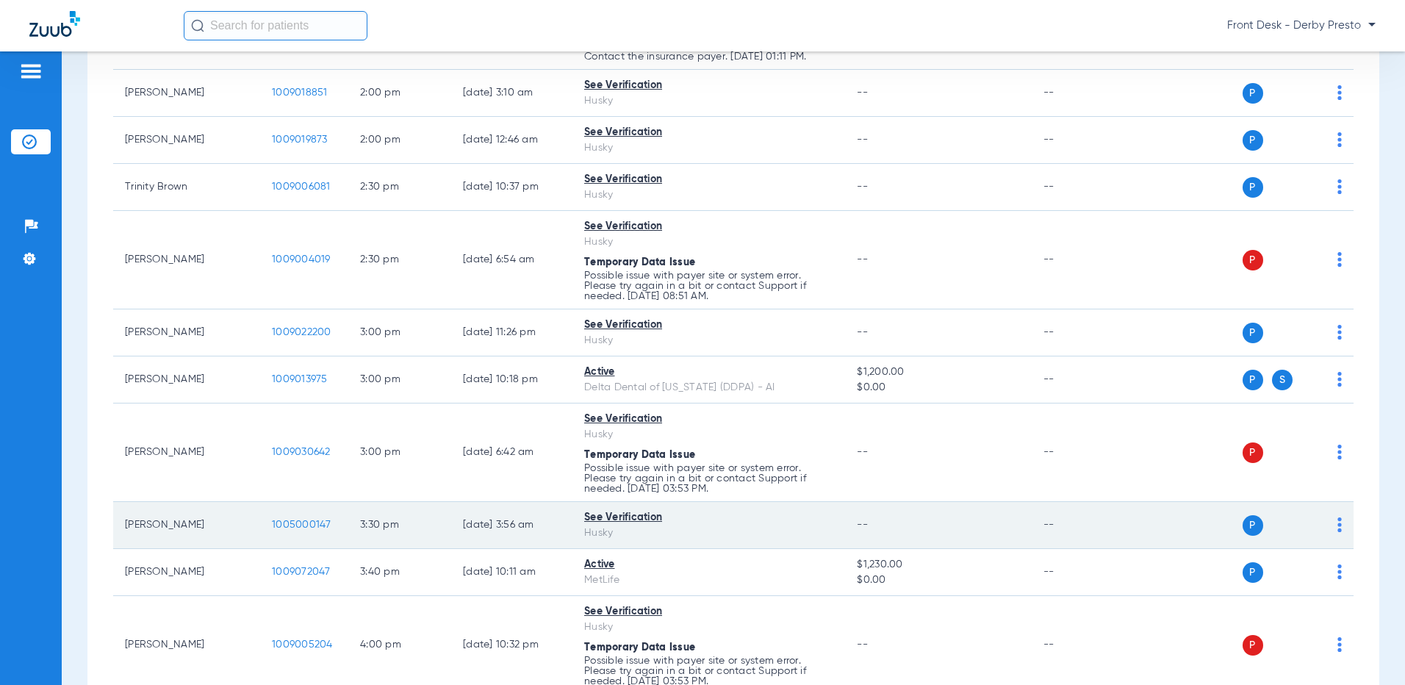
scroll to position [2352, 0]
